Goal: Transaction & Acquisition: Subscribe to service/newsletter

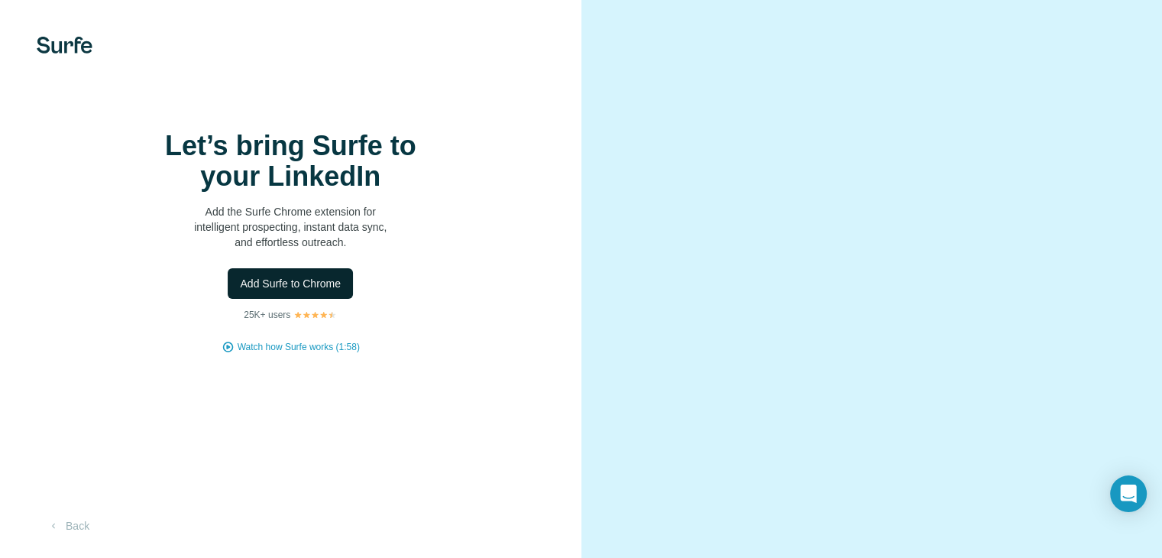
click at [306, 299] on button "Add Surfe to Chrome" at bounding box center [290, 283] width 125 height 31
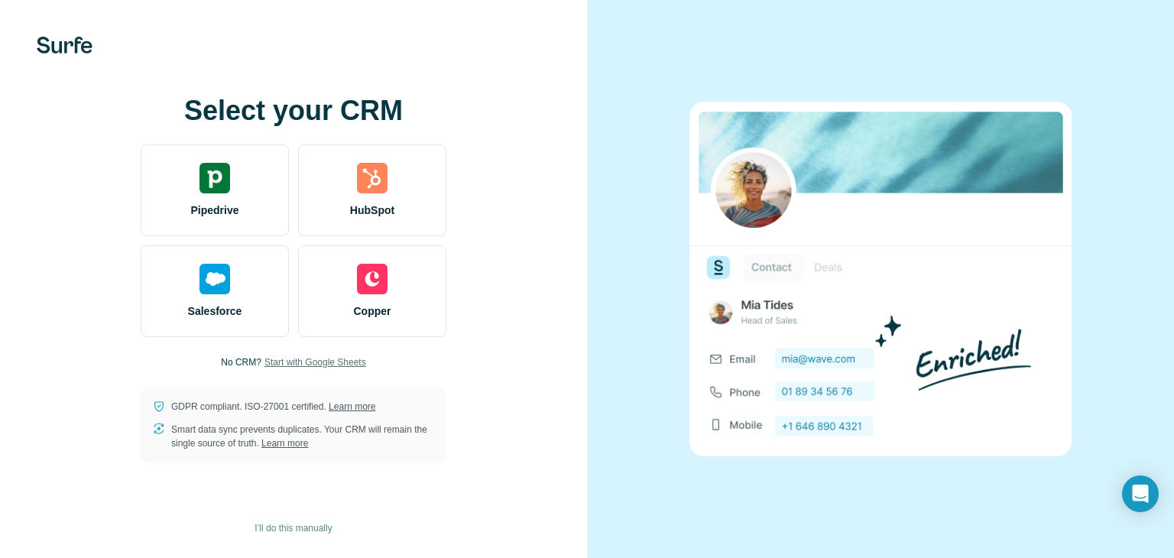
click at [293, 363] on span "Start with Google Sheets" at bounding box center [315, 362] width 102 height 14
click at [336, 364] on span "Start with Google Sheets" at bounding box center [315, 362] width 102 height 14
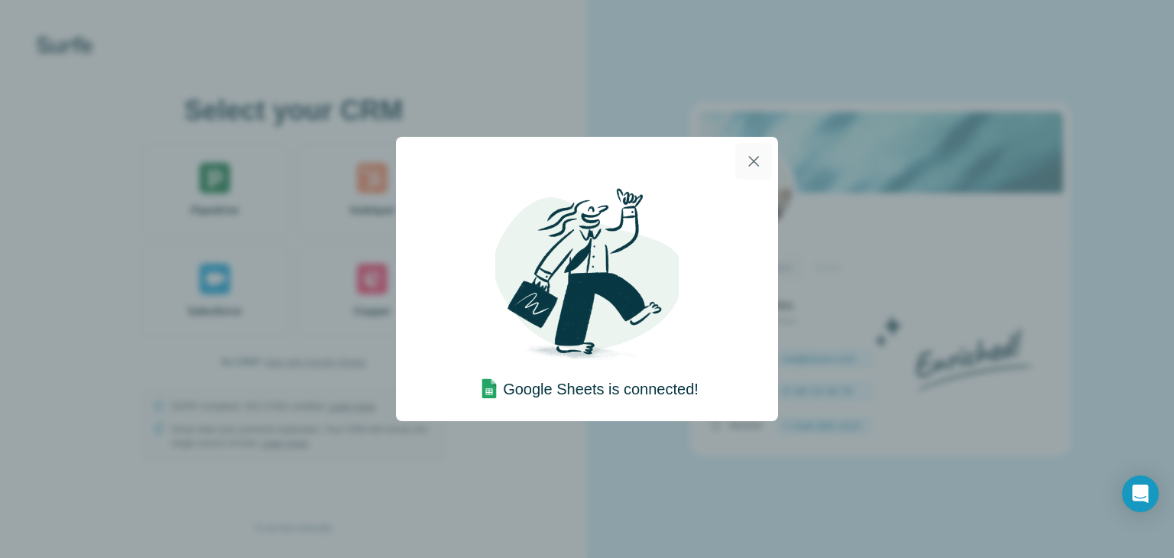
click at [748, 160] on icon "button" at bounding box center [753, 161] width 18 height 18
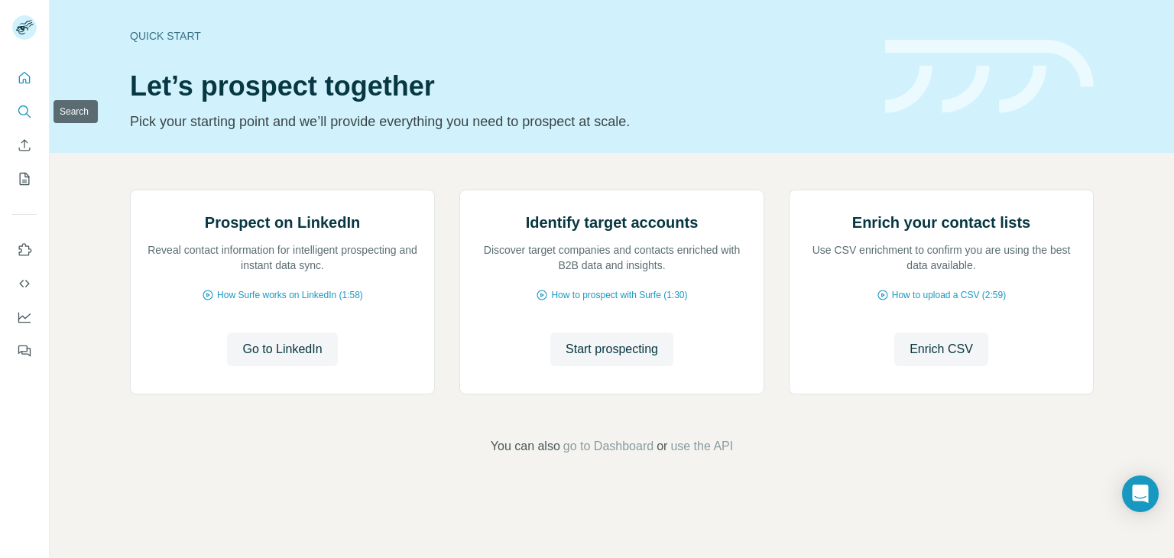
click at [21, 111] on icon "Search" at bounding box center [24, 111] width 15 height 15
